Goal: Transaction & Acquisition: Subscribe to service/newsletter

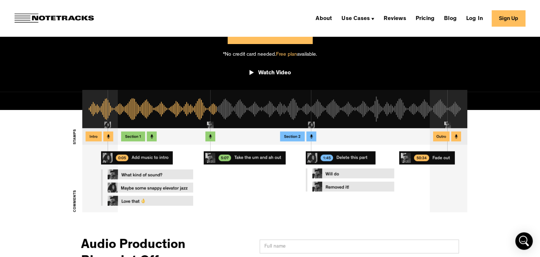
scroll to position [192, 0]
click at [431, 21] on link "Pricing" at bounding box center [424, 18] width 25 height 12
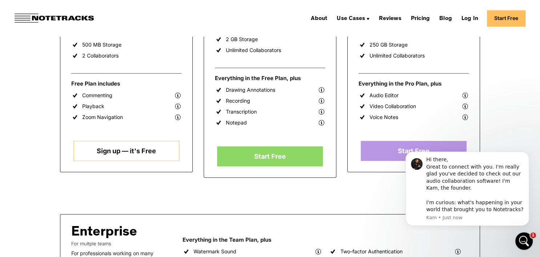
scroll to position [230, 0]
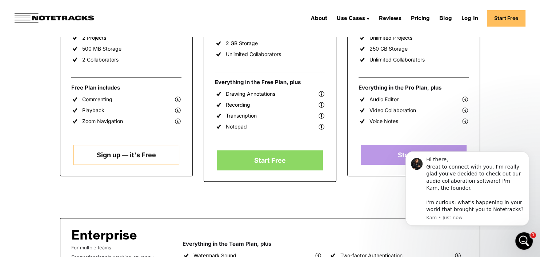
click at [115, 159] on link "Sign up — it's Free" at bounding box center [125, 155] width 105 height 20
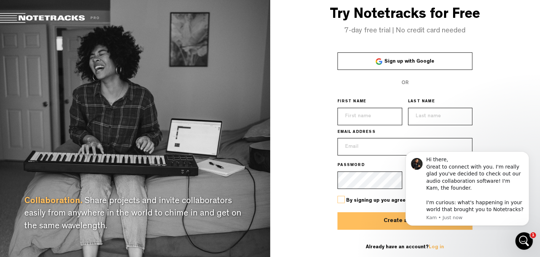
click at [389, 61] on span "Sign up with Google" at bounding box center [409, 61] width 50 height 5
click at [450, 172] on div "Hi there, Great to connect with you. I'm really glad you've decided to check ou…" at bounding box center [474, 184] width 97 height 57
